Goal: Transaction & Acquisition: Purchase product/service

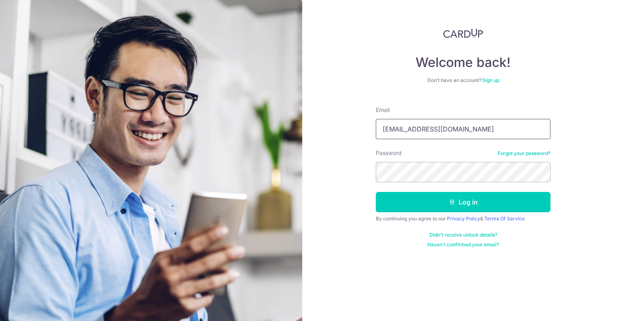
type input "wchorng@gmail.com"
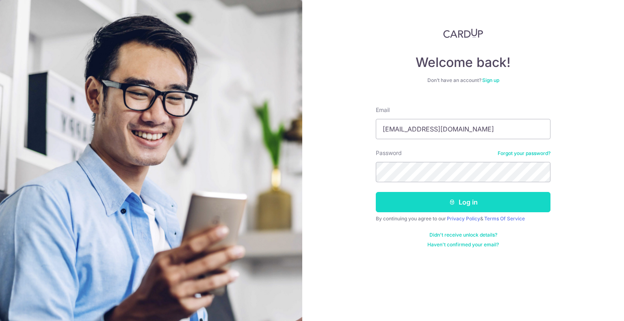
click at [450, 208] on button "Log in" at bounding box center [463, 202] width 175 height 20
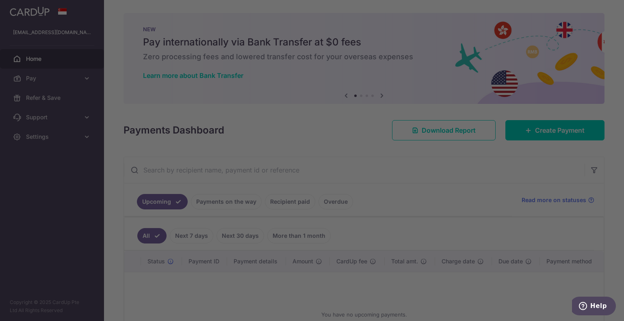
click at [532, 126] on div at bounding box center [315, 162] width 630 height 325
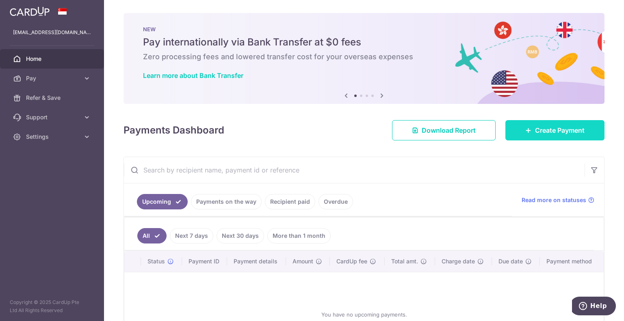
click at [525, 131] on icon at bounding box center [528, 130] width 7 height 7
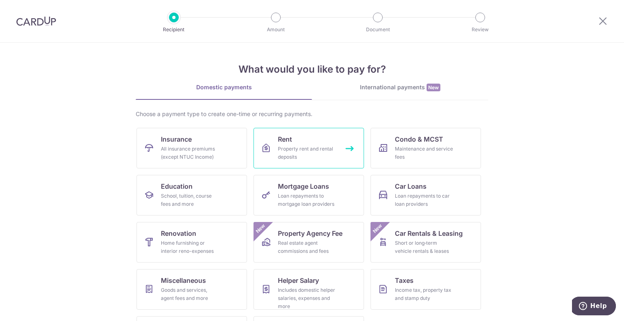
click at [287, 143] on span "Rent" at bounding box center [285, 140] width 14 height 10
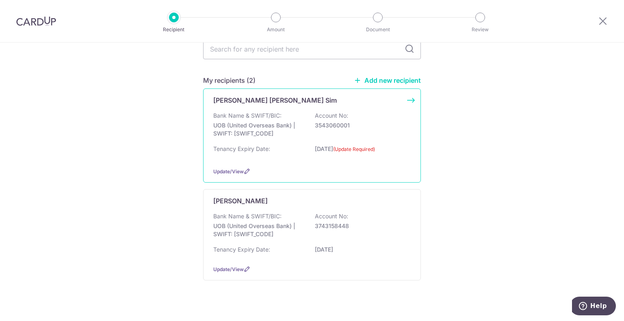
scroll to position [81, 0]
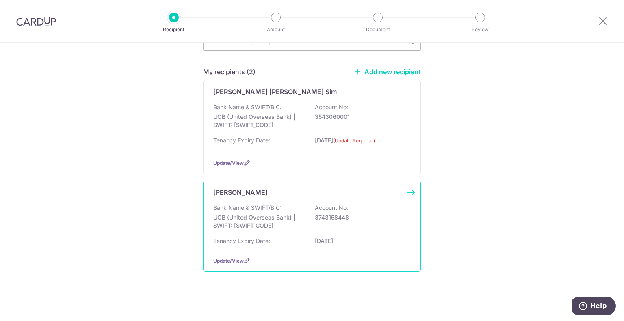
click at [345, 222] on div "Bank Name & SWIFT/BIC: UOB (United Overseas Bank) | SWIFT: [SWIFT_CODE] Account…" at bounding box center [312, 219] width 198 height 30
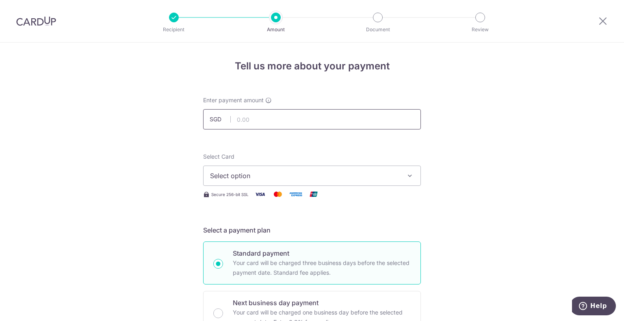
click at [273, 114] on input "text" at bounding box center [312, 119] width 218 height 20
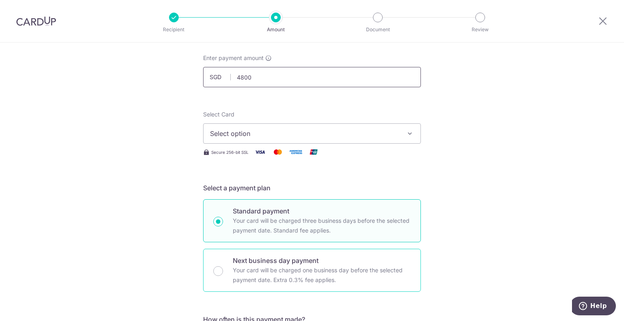
scroll to position [81, 0]
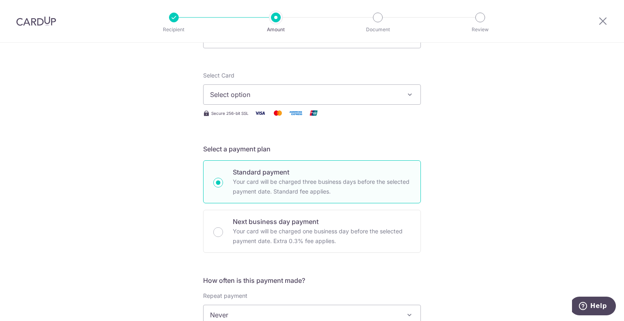
type input "4,800.00"
click at [290, 95] on span "Select option" at bounding box center [304, 95] width 189 height 10
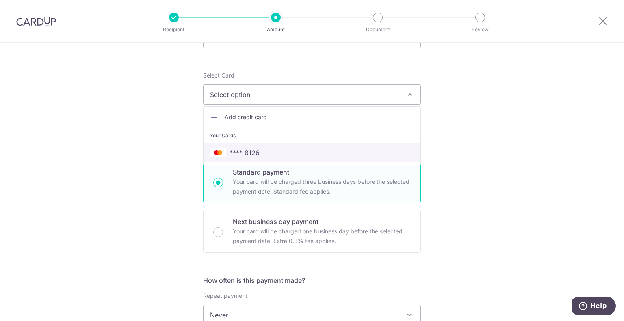
drag, startPoint x: 275, startPoint y: 149, endPoint x: 288, endPoint y: 153, distance: 13.5
click at [275, 149] on span "**** 8126" at bounding box center [312, 153] width 204 height 10
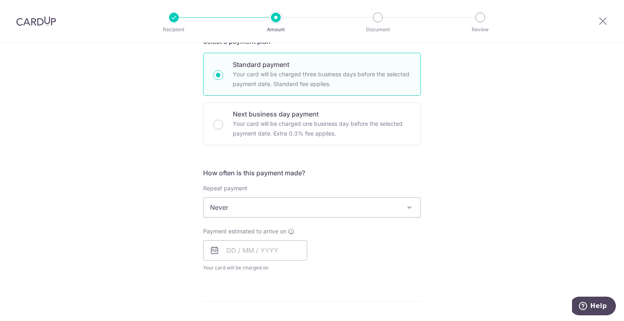
scroll to position [203, 0]
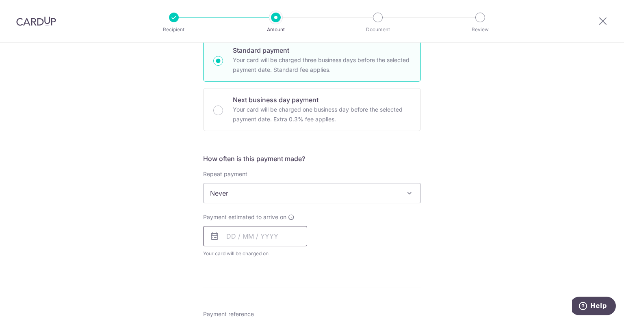
click at [255, 237] on input "text" at bounding box center [255, 236] width 104 height 20
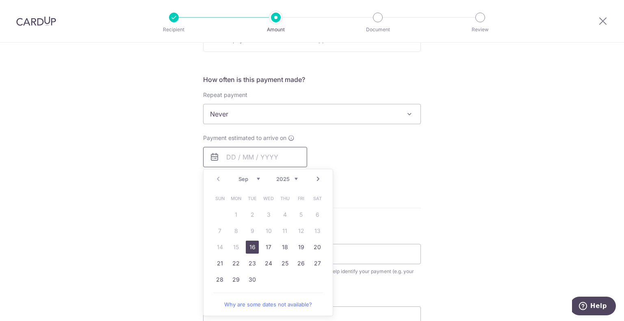
scroll to position [284, 0]
click at [284, 246] on link "18" at bounding box center [284, 245] width 13 height 13
type input "[DATE]"
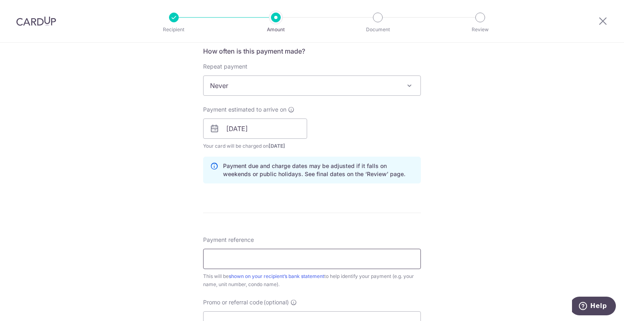
scroll to position [325, 0]
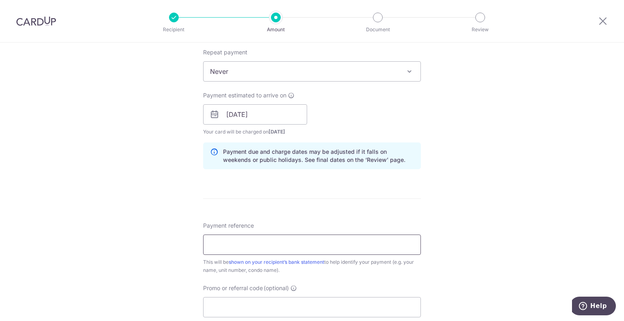
click at [243, 247] on input "Payment reference" at bounding box center [312, 245] width 218 height 20
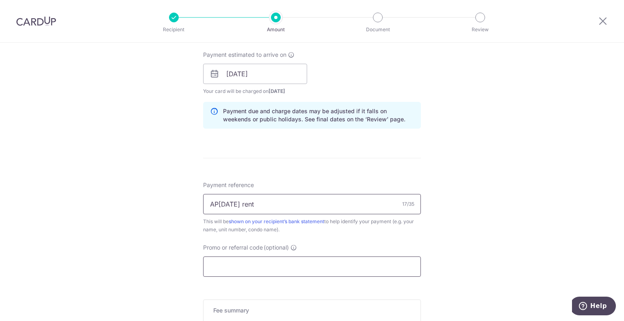
type input "AP2029 Oct25 rent"
click at [232, 265] on input "Promo or referral code (optional)" at bounding box center [312, 267] width 218 height 20
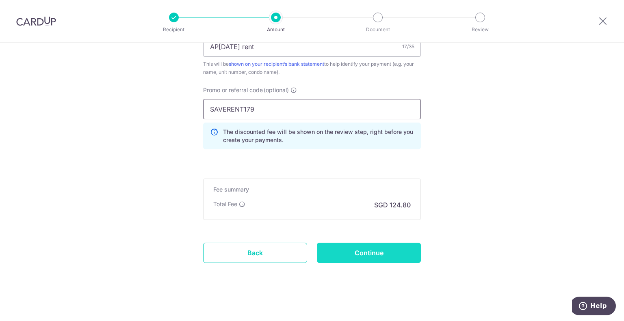
scroll to position [525, 0]
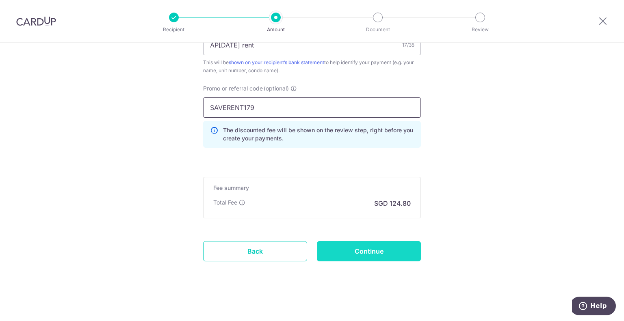
type input "SAVERENT179"
click at [362, 250] on input "Continue" at bounding box center [369, 251] width 104 height 20
type input "Create Schedule"
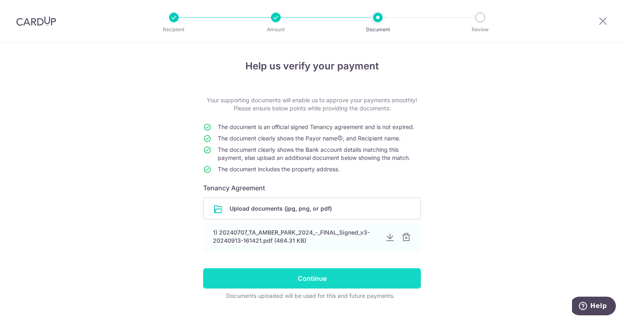
click at [339, 281] on input "Continue" at bounding box center [312, 279] width 218 height 20
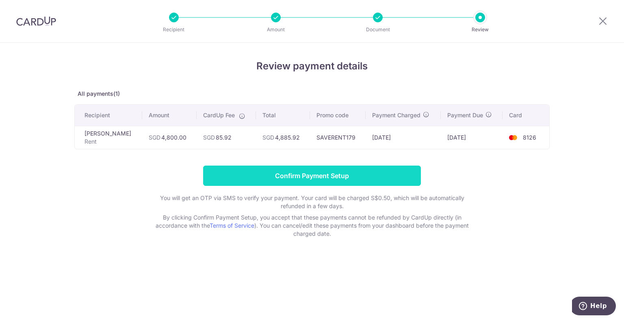
click at [326, 175] on input "Confirm Payment Setup" at bounding box center [312, 176] width 218 height 20
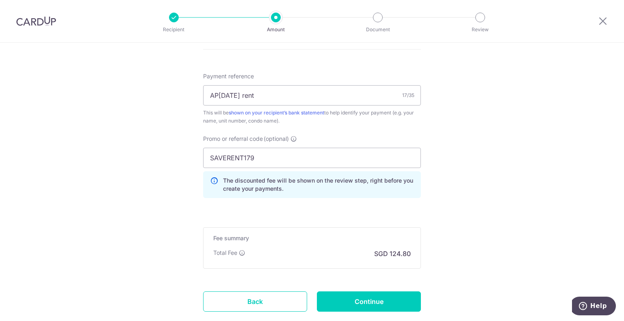
scroll to position [558, 0]
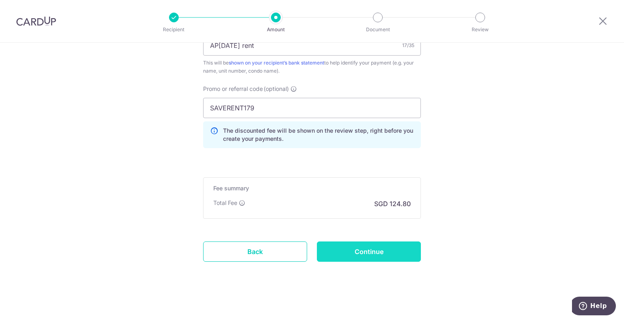
click at [355, 248] on input "Continue" at bounding box center [369, 252] width 104 height 20
type input "Update Schedule"
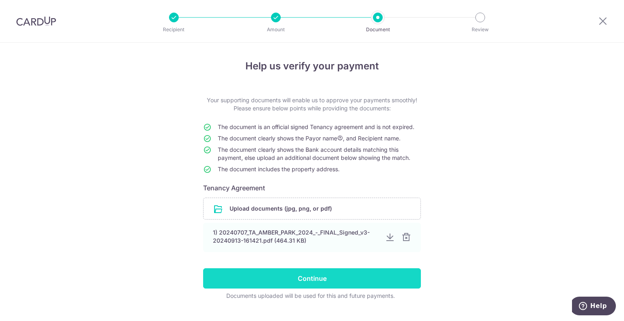
click at [328, 278] on input "Continue" at bounding box center [312, 279] width 218 height 20
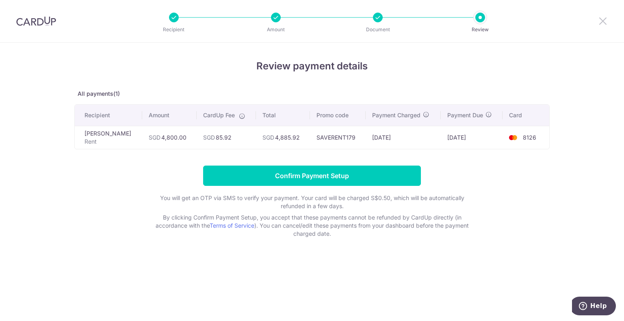
drag, startPoint x: 603, startPoint y: 20, endPoint x: 345, endPoint y: 45, distance: 258.5
click at [603, 20] on icon at bounding box center [603, 21] width 10 height 10
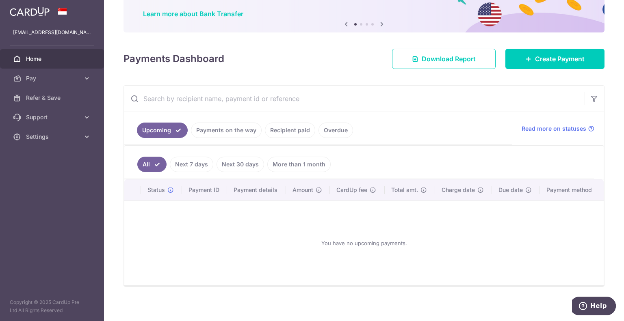
scroll to position [64, 0]
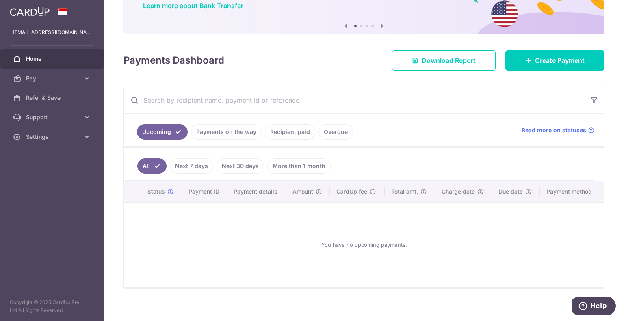
scroll to position [74, 0]
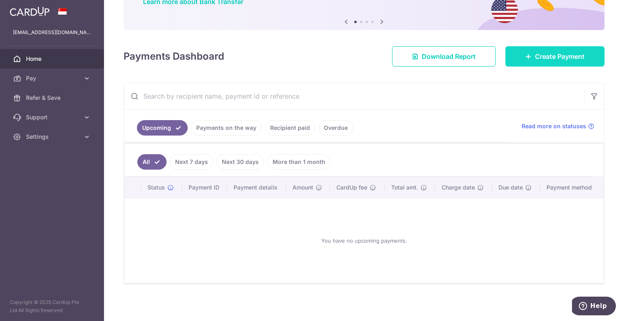
click at [562, 56] on span "Create Payment" at bounding box center [560, 57] width 50 height 10
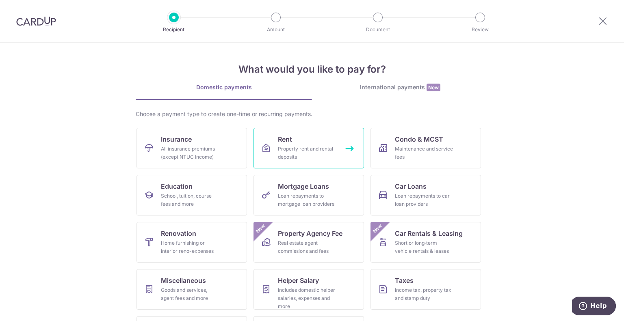
click at [306, 143] on link "Rent Property rent and rental deposits" at bounding box center [309, 148] width 111 height 41
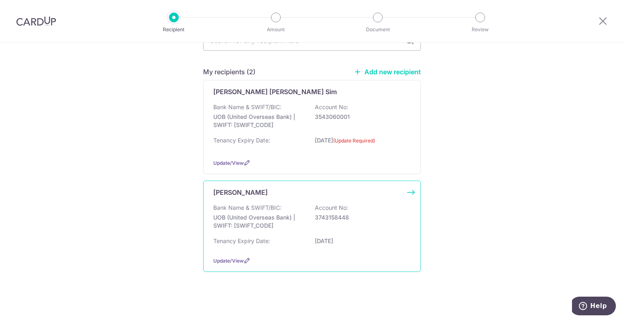
scroll to position [82, 0]
click at [322, 217] on p "3743158448" at bounding box center [360, 217] width 91 height 8
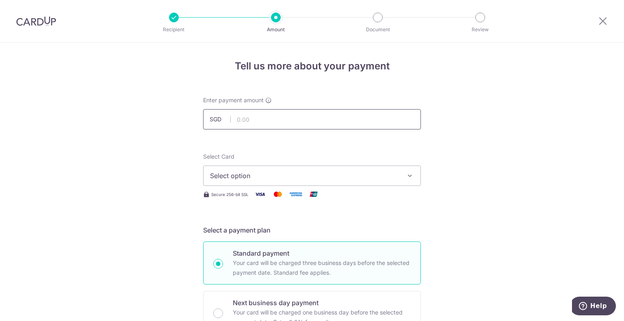
click at [271, 117] on input "text" at bounding box center [312, 119] width 218 height 20
type input "4,800.00"
click at [273, 176] on span "Select option" at bounding box center [304, 176] width 189 height 10
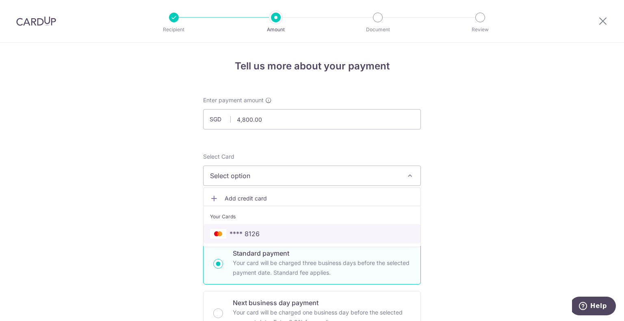
click at [257, 231] on span "**** 8126" at bounding box center [312, 234] width 204 height 10
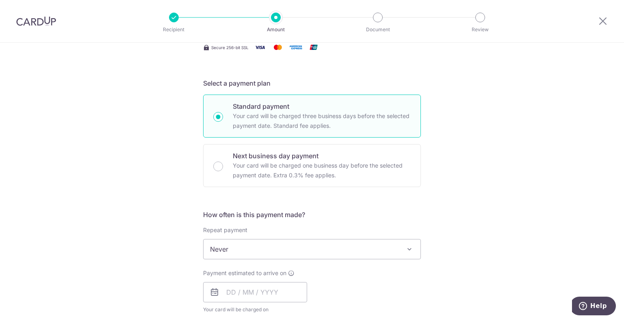
scroll to position [163, 0]
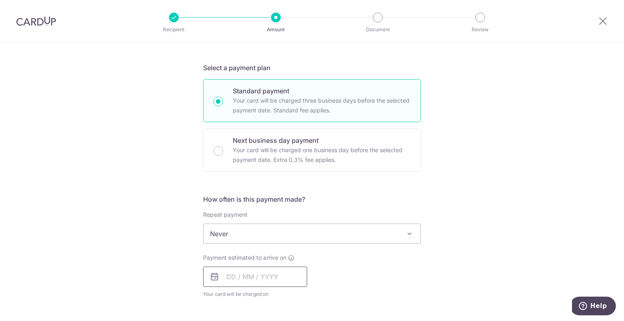
click at [249, 286] on input "text" at bounding box center [255, 277] width 104 height 20
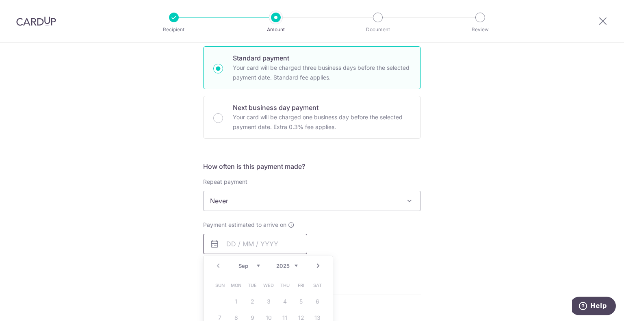
scroll to position [244, 0]
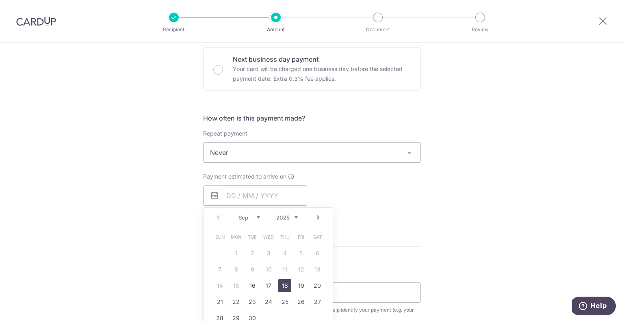
click at [284, 285] on link "18" at bounding box center [284, 286] width 13 height 13
type input "[DATE]"
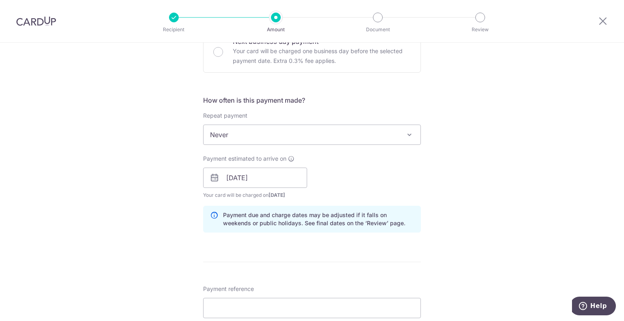
scroll to position [366, 0]
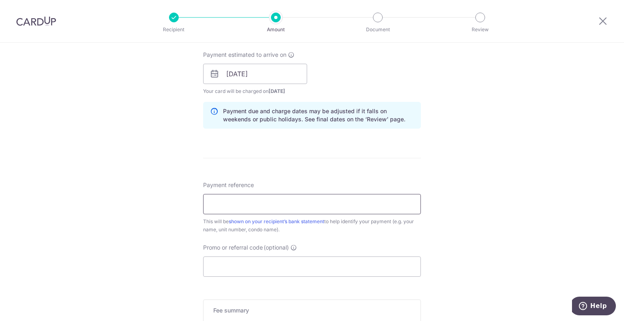
click at [269, 209] on input "Payment reference" at bounding box center [312, 204] width 218 height 20
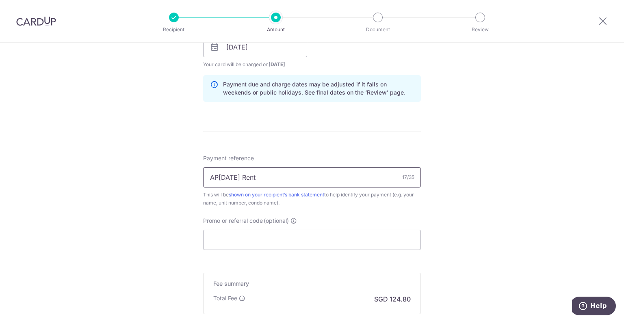
scroll to position [406, 0]
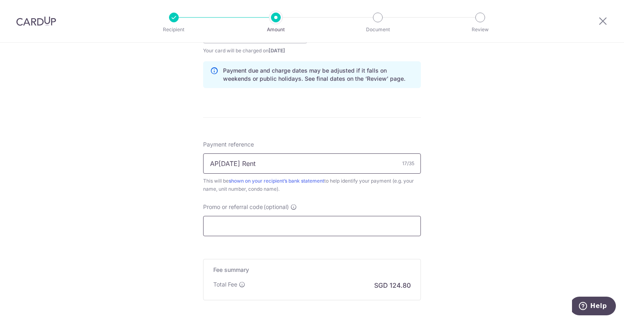
type input "AP2029 Oct25 Rent"
click at [260, 226] on input "Promo or referral code (optional)" at bounding box center [312, 226] width 218 height 20
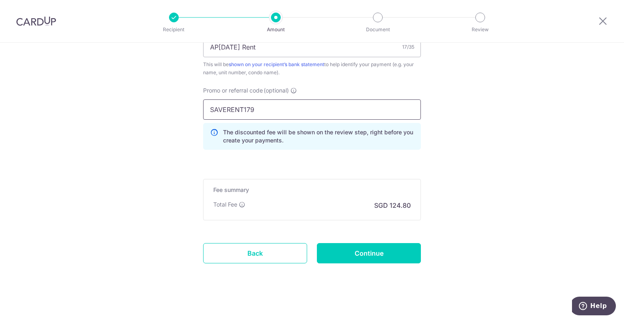
scroll to position [525, 0]
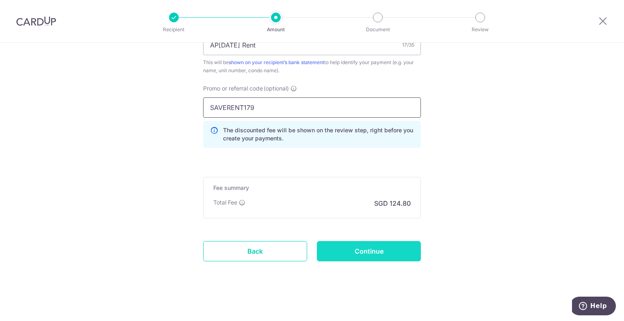
type input "SAVERENT179"
click at [381, 253] on input "Continue" at bounding box center [369, 251] width 104 height 20
type input "Create Schedule"
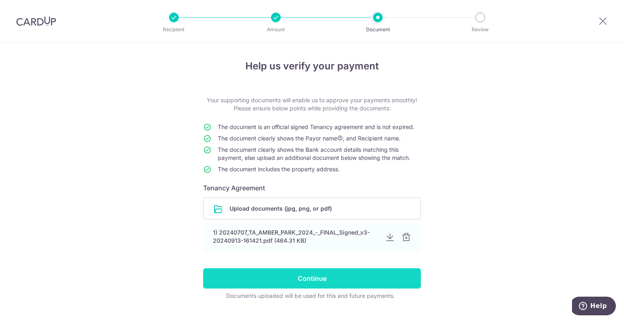
click at [368, 278] on input "Continue" at bounding box center [312, 279] width 218 height 20
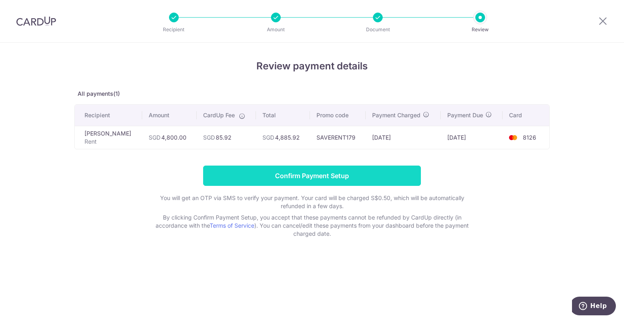
click at [359, 173] on input "Confirm Payment Setup" at bounding box center [312, 176] width 218 height 20
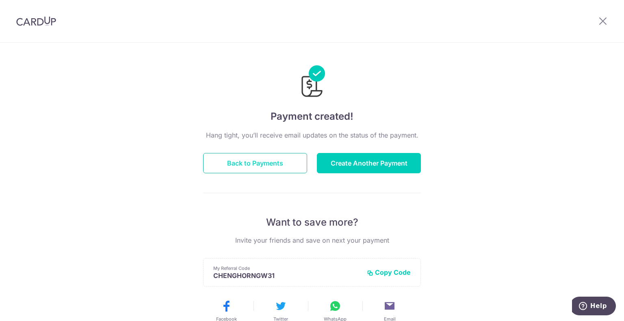
click at [289, 165] on button "Back to Payments" at bounding box center [255, 163] width 104 height 20
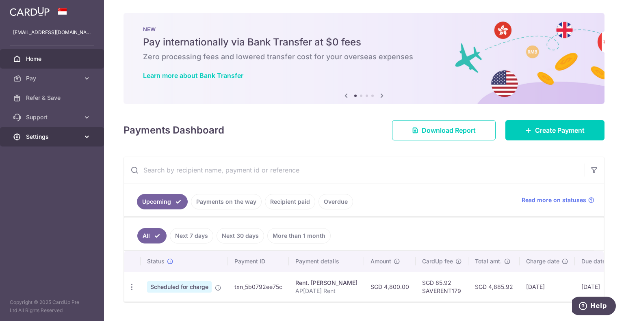
click at [84, 137] on icon at bounding box center [87, 137] width 8 height 8
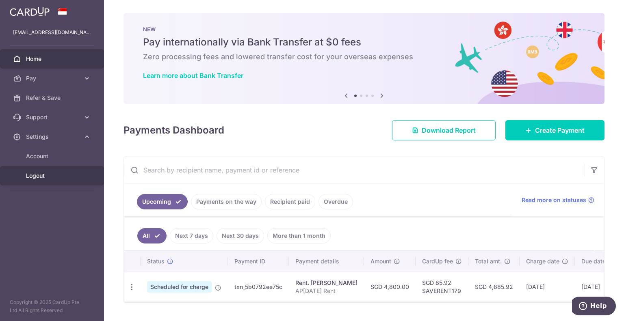
click at [55, 174] on span "Logout" at bounding box center [53, 176] width 54 height 8
